Goal: Information Seeking & Learning: Learn about a topic

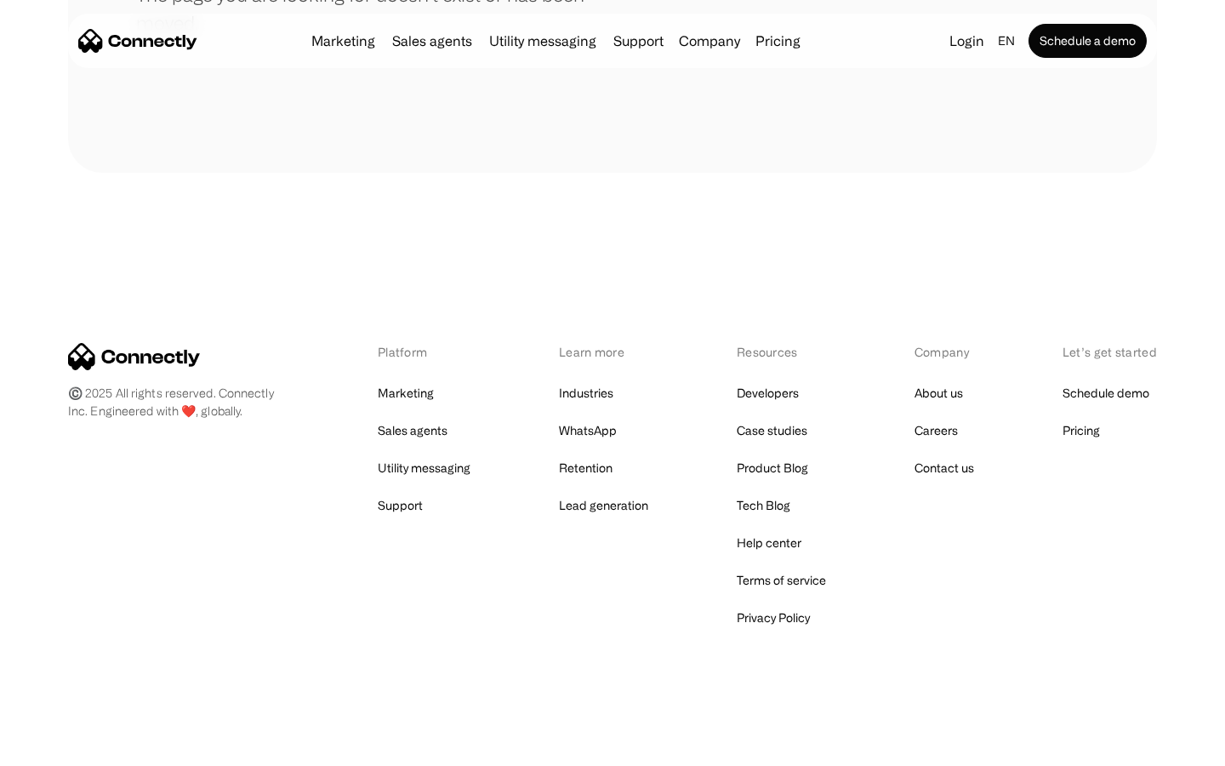
scroll to position [310, 0]
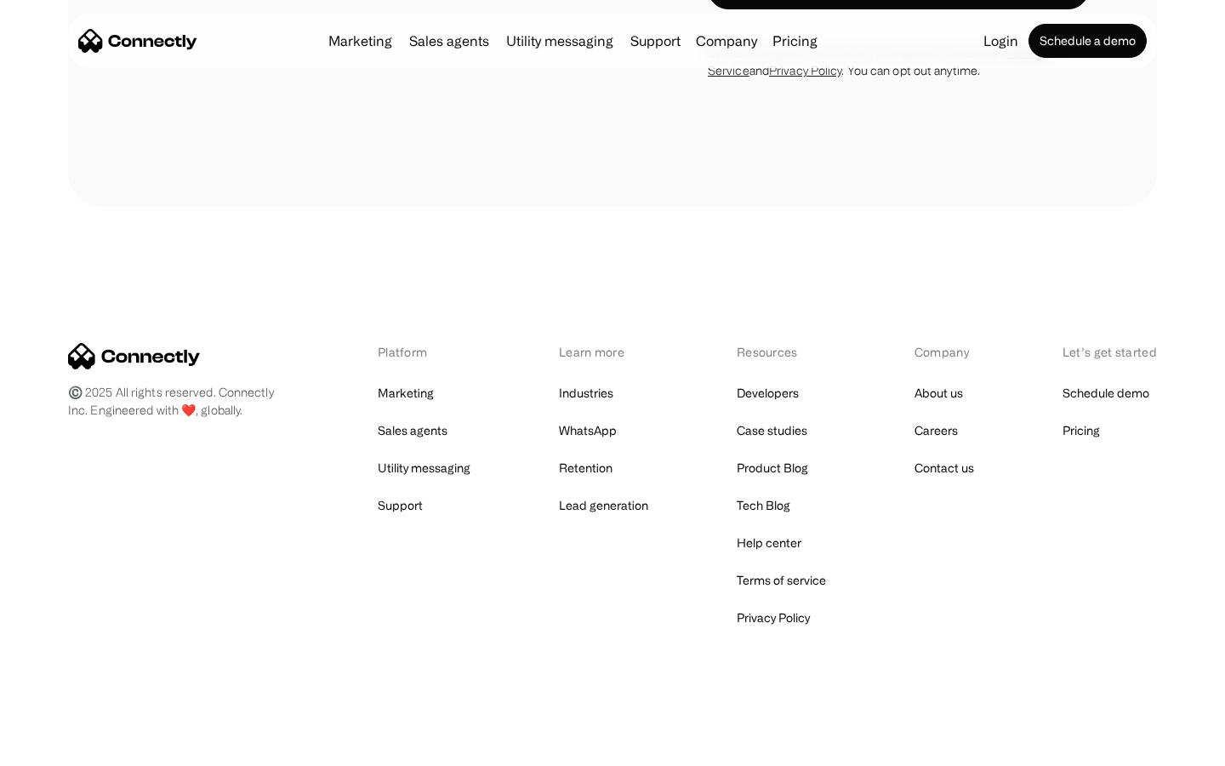
scroll to position [2877, 0]
